Goal: Information Seeking & Learning: Compare options

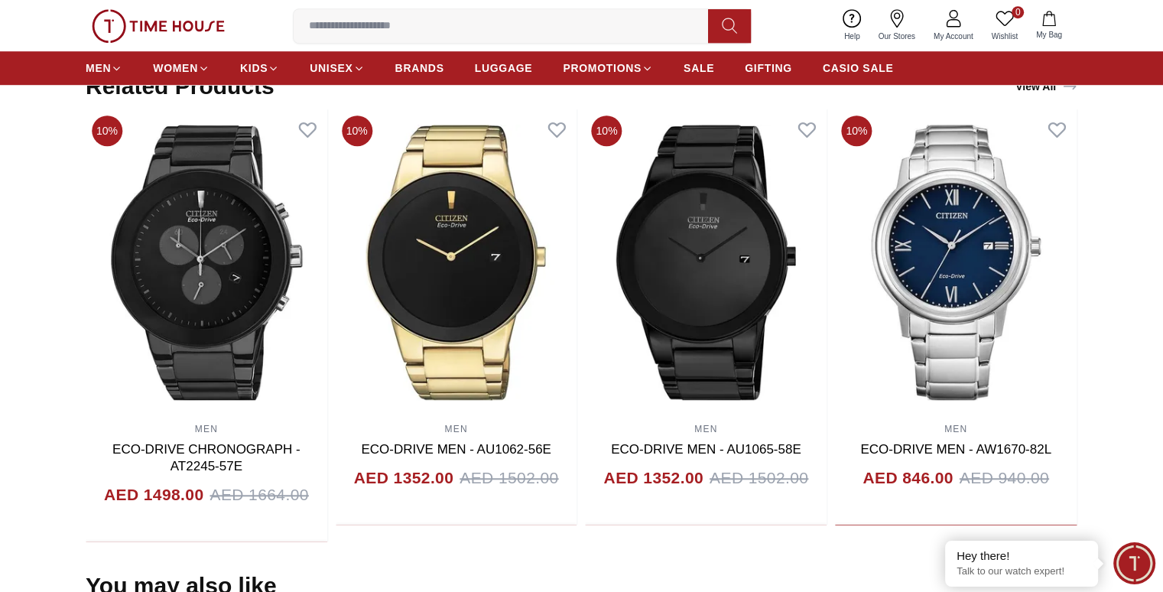
scroll to position [994, 0]
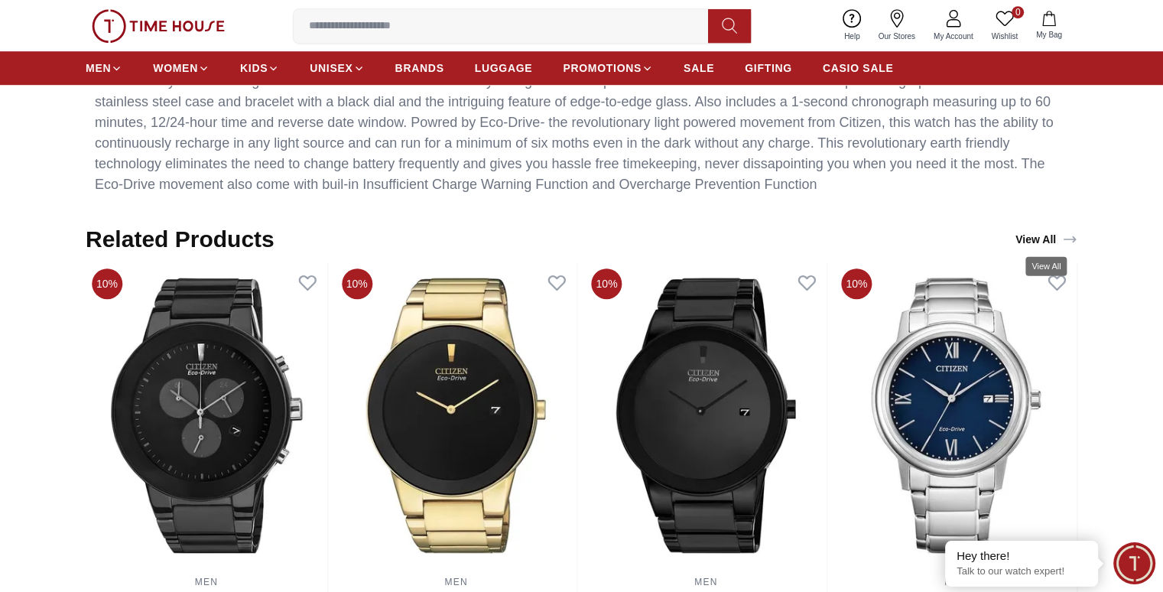
click at [1028, 237] on link "View All" at bounding box center [1046, 239] width 68 height 21
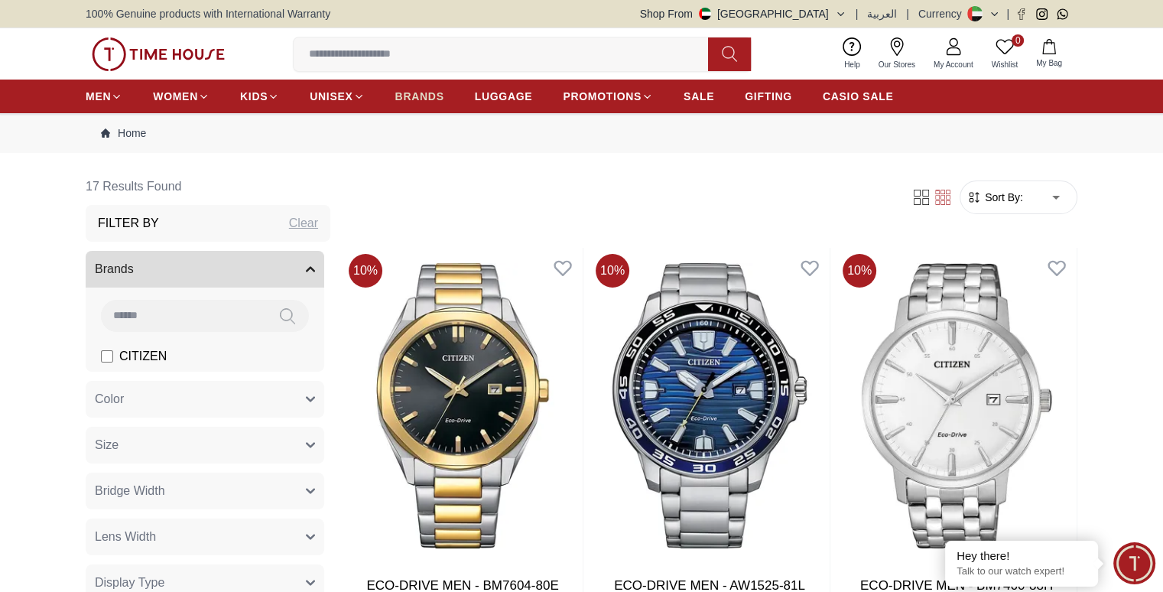
click at [424, 97] on span "BRANDS" at bounding box center [419, 96] width 49 height 15
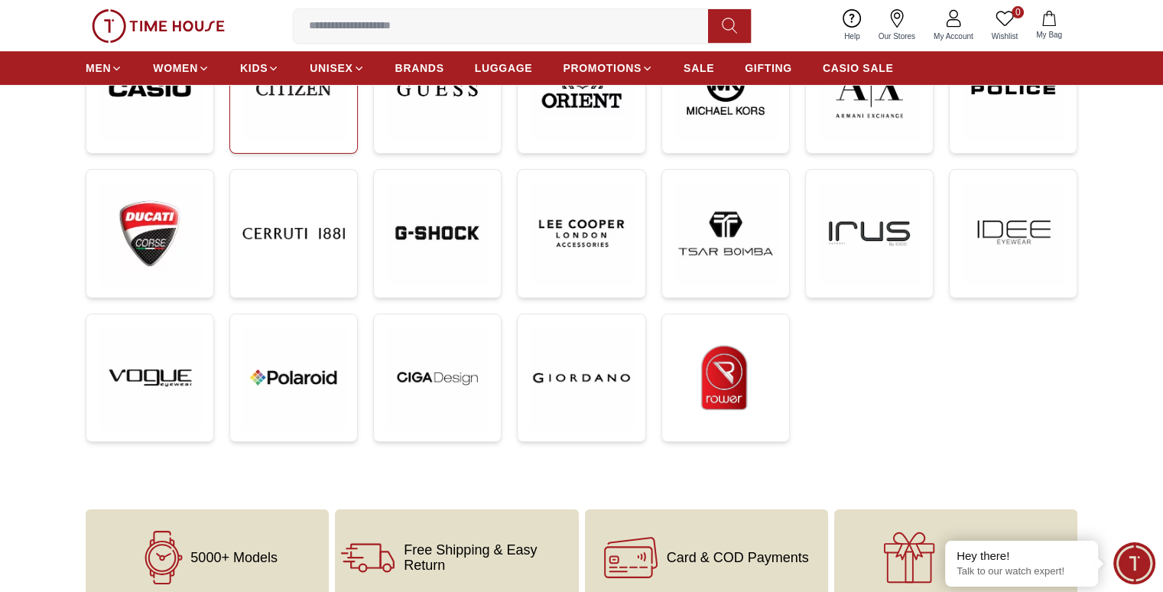
scroll to position [321, 0]
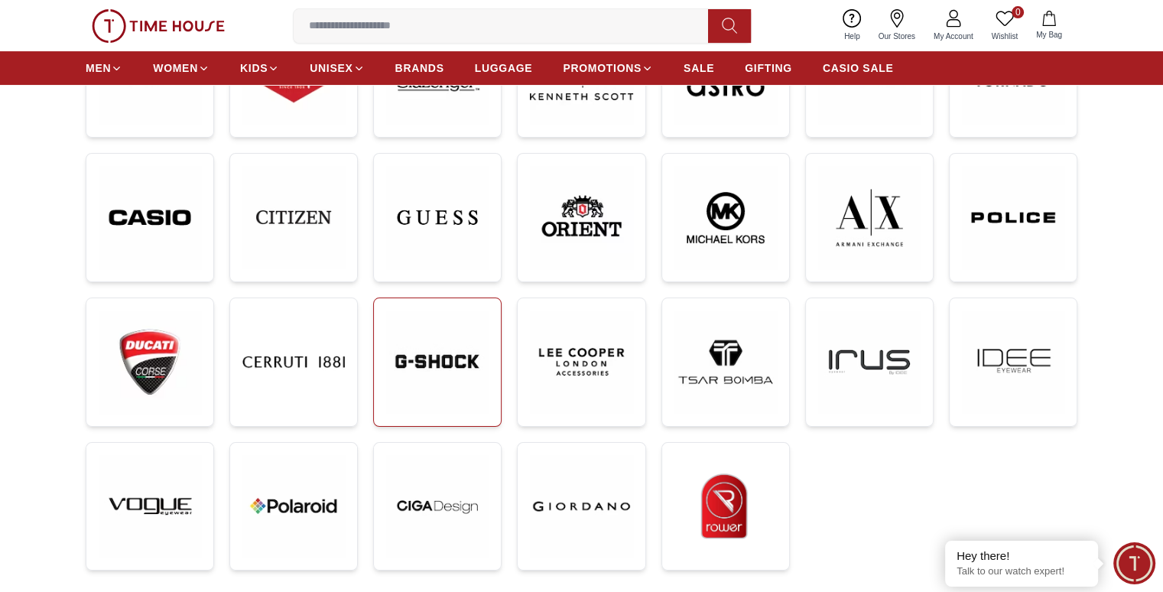
click at [457, 352] on img at bounding box center [437, 361] width 102 height 102
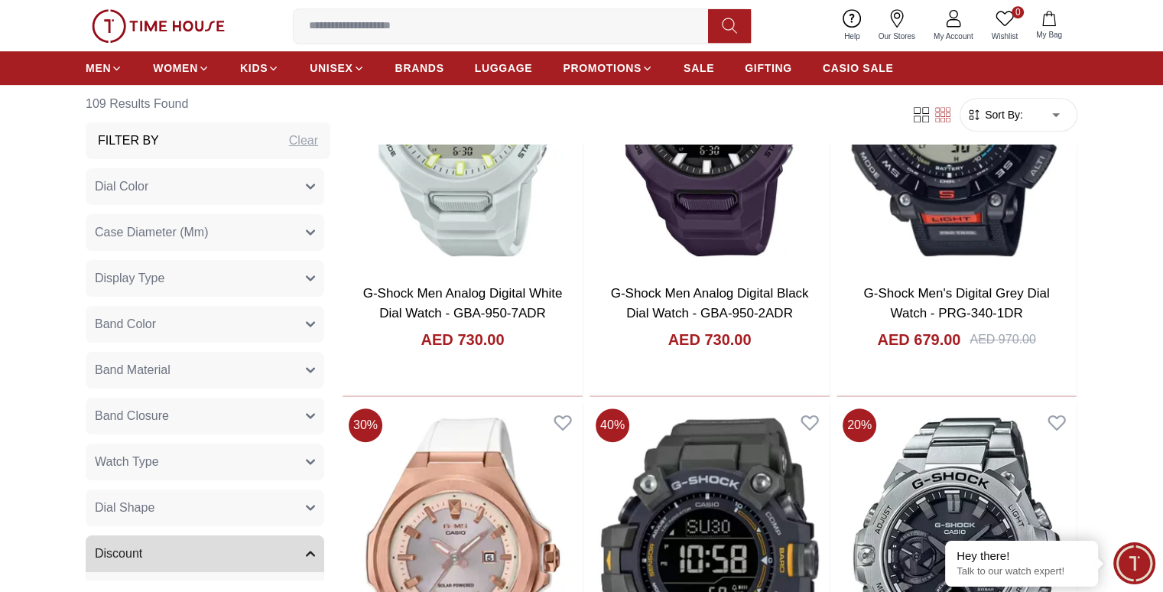
scroll to position [688, 0]
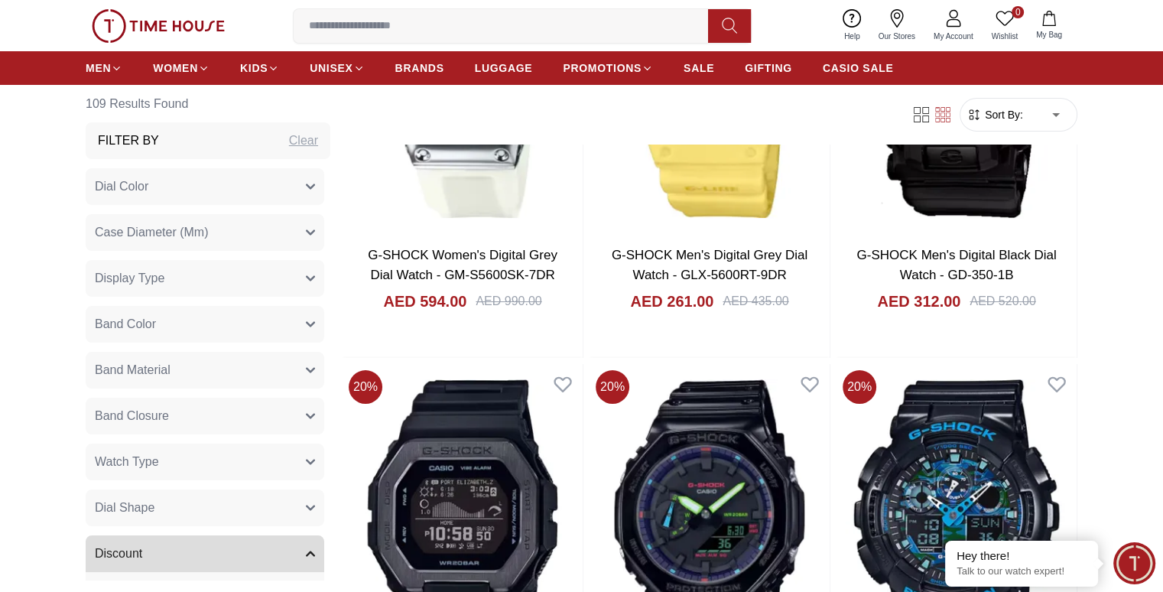
scroll to position [5811, 0]
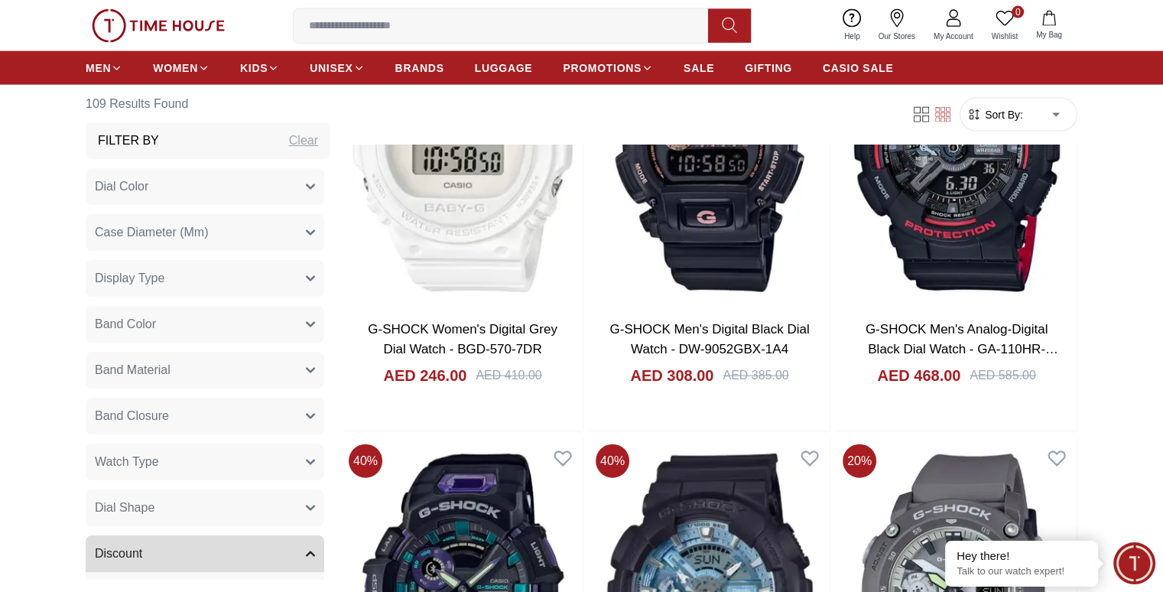
scroll to position [9455, 0]
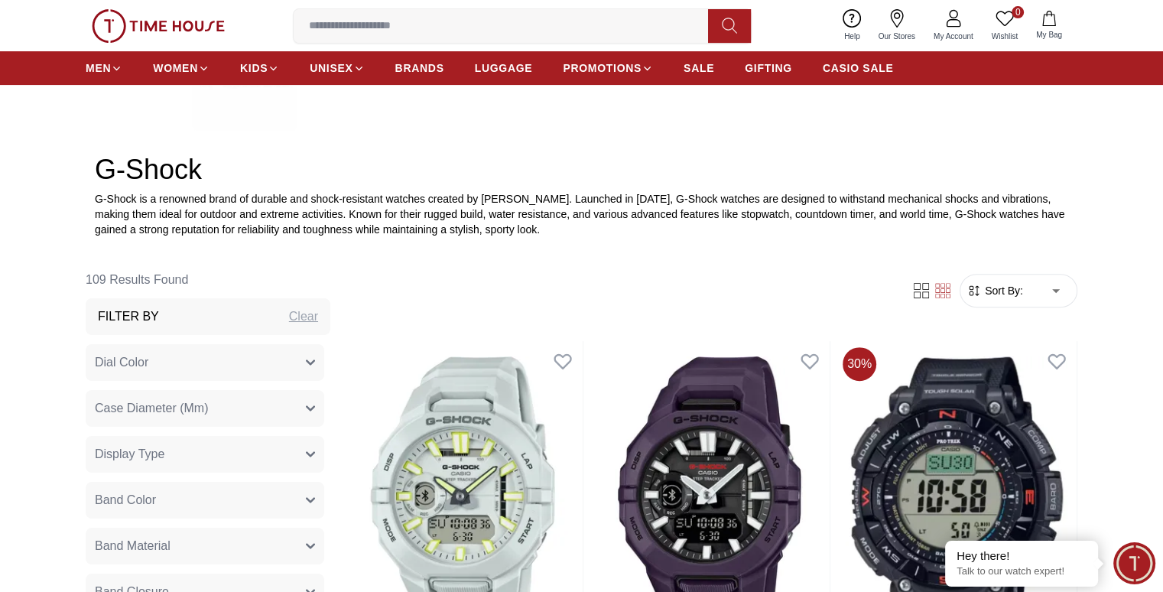
scroll to position [685, 0]
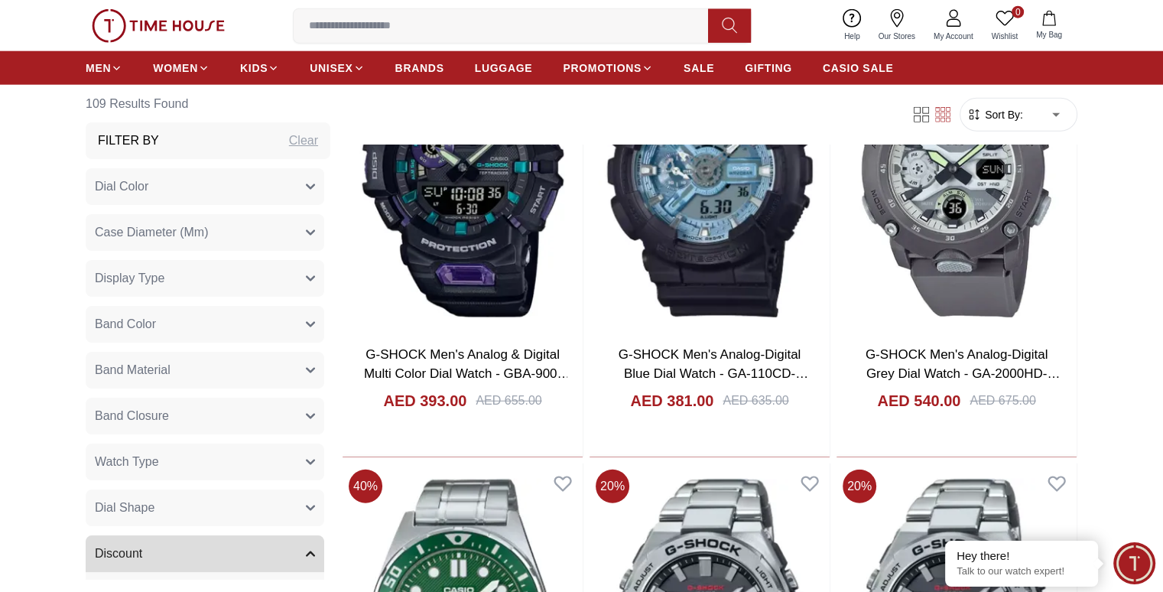
scroll to position [9711, 0]
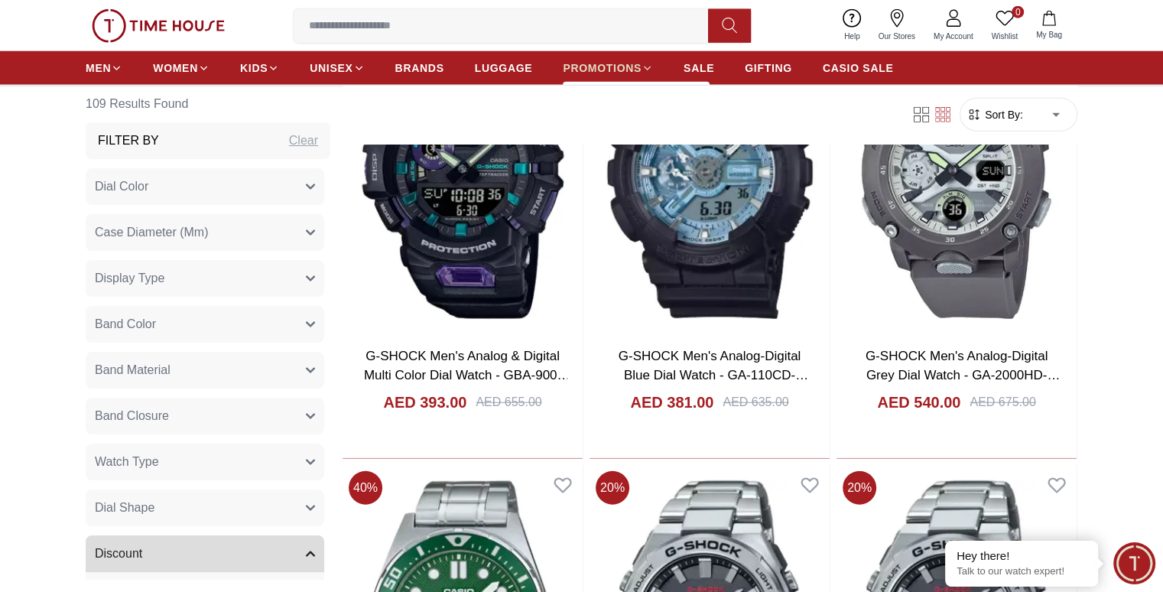
click at [599, 66] on span "PROMOTIONS" at bounding box center [602, 67] width 79 height 15
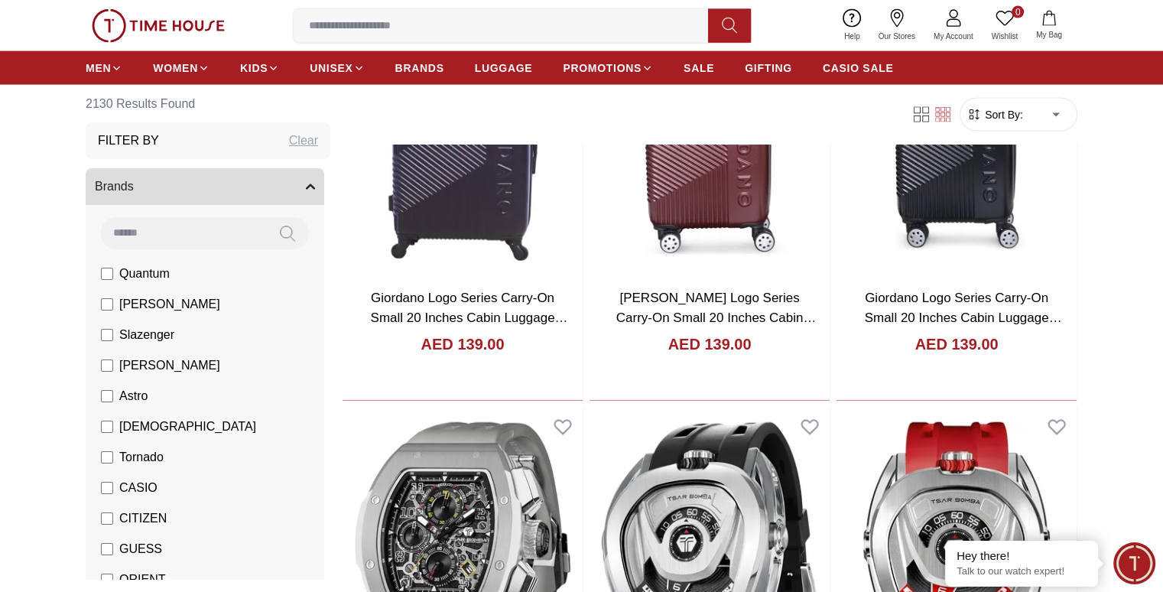
scroll to position [3441, 0]
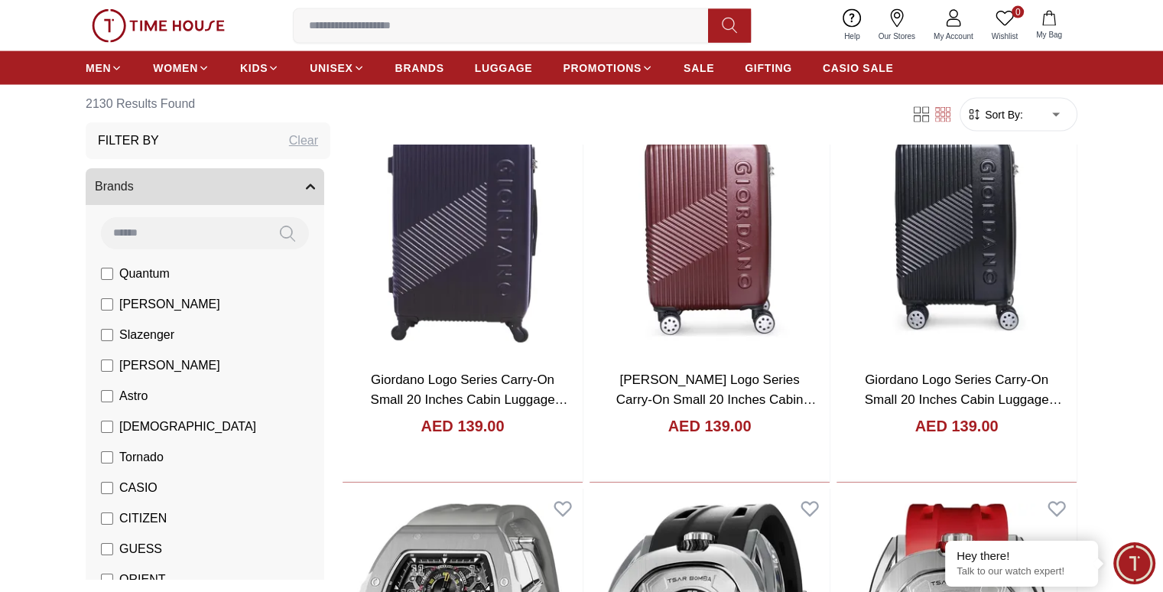
scroll to position [3135, 0]
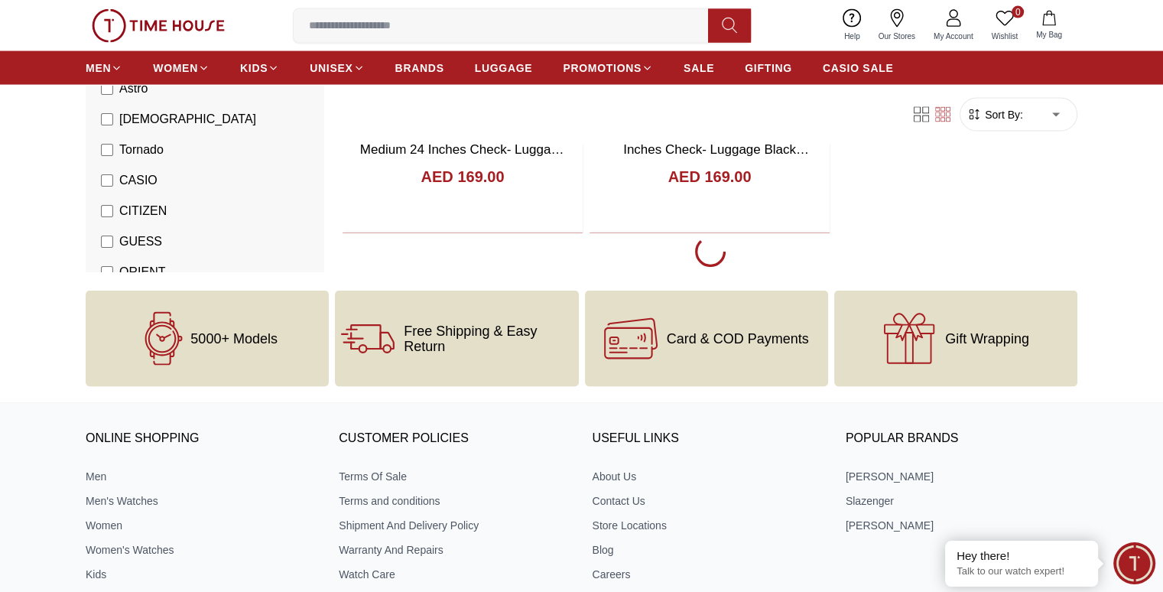
scroll to position [1603, 0]
